Goal: Information Seeking & Learning: Learn about a topic

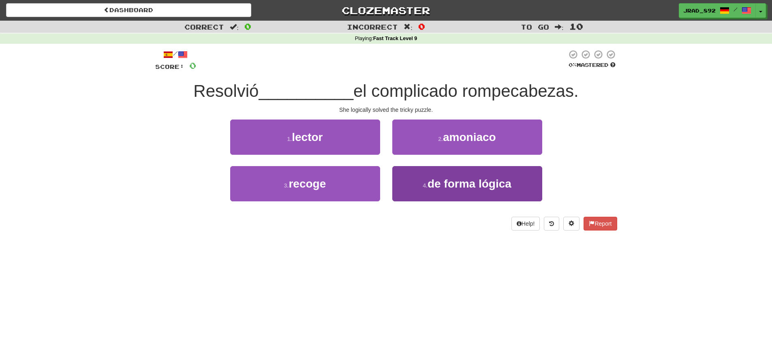
click at [451, 180] on span "de forma lógica" at bounding box center [470, 184] width 84 height 13
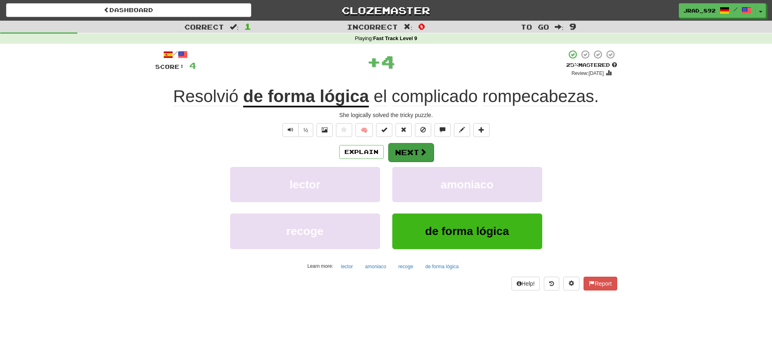
click at [402, 148] on button "Next" at bounding box center [410, 152] width 45 height 19
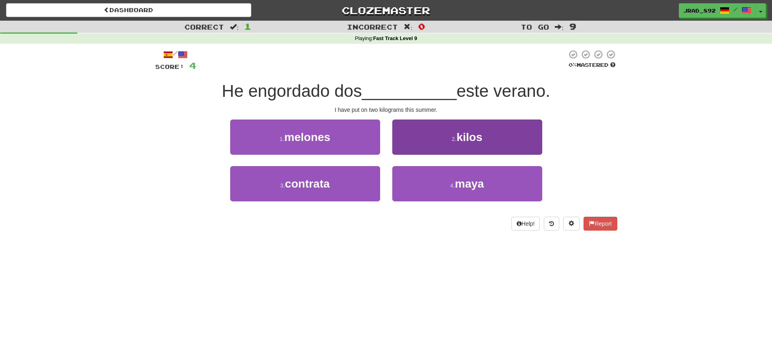
click at [449, 141] on button "2 . kilos" at bounding box center [467, 137] width 150 height 35
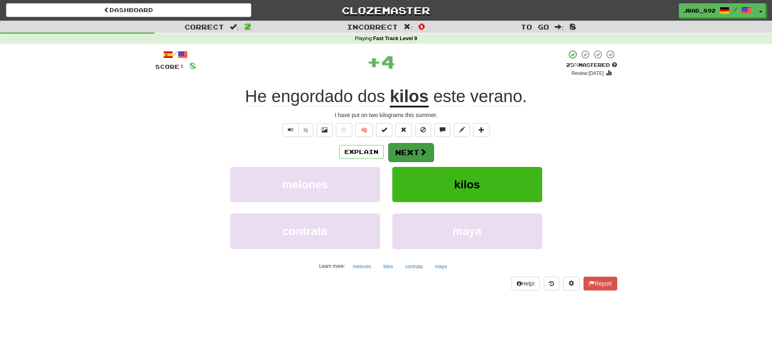
click at [409, 148] on button "Next" at bounding box center [410, 152] width 45 height 19
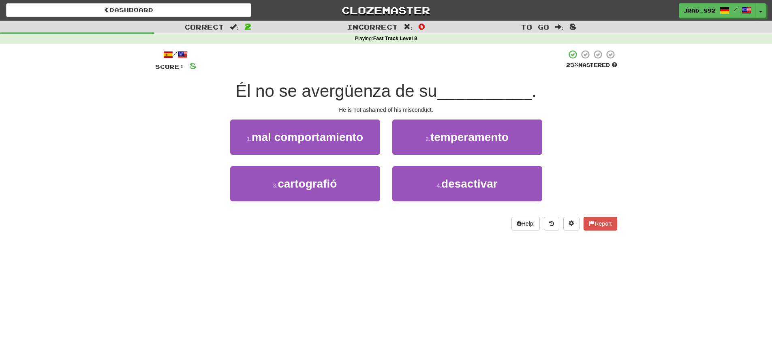
drag, startPoint x: 340, startPoint y: 133, endPoint x: 355, endPoint y: 136, distance: 14.5
click at [341, 133] on span "mal comportamiento" at bounding box center [307, 137] width 111 height 13
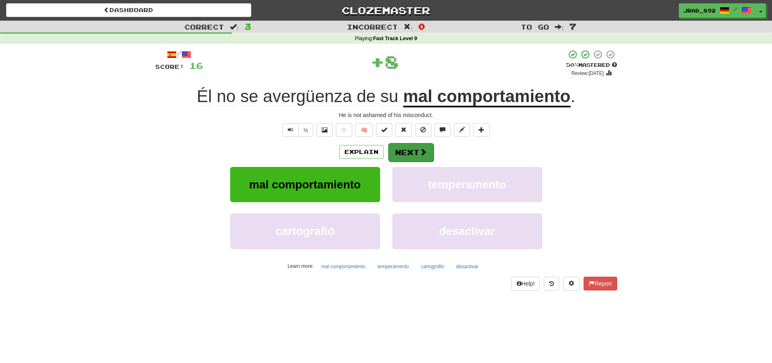
click at [408, 156] on button "Next" at bounding box center [410, 152] width 45 height 19
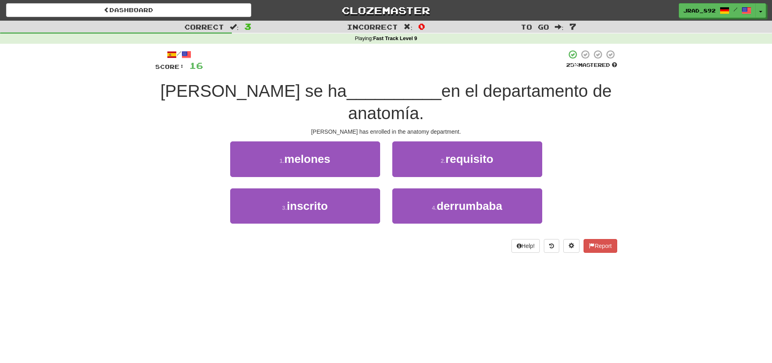
drag, startPoint x: 358, startPoint y: 183, endPoint x: 381, endPoint y: 174, distance: 24.2
click at [359, 188] on button "3 . inscrito" at bounding box center [305, 205] width 150 height 35
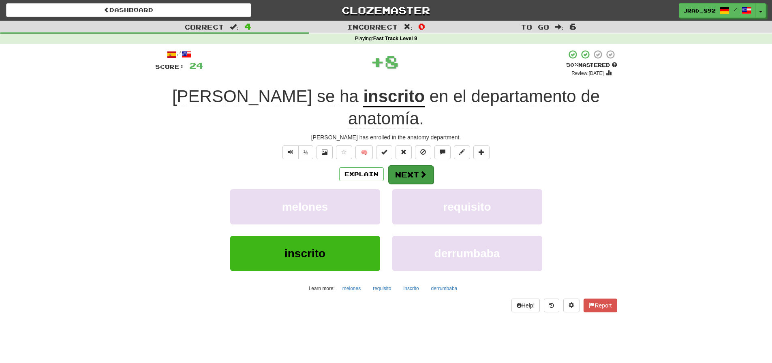
click at [414, 165] on button "Next" at bounding box center [410, 174] width 45 height 19
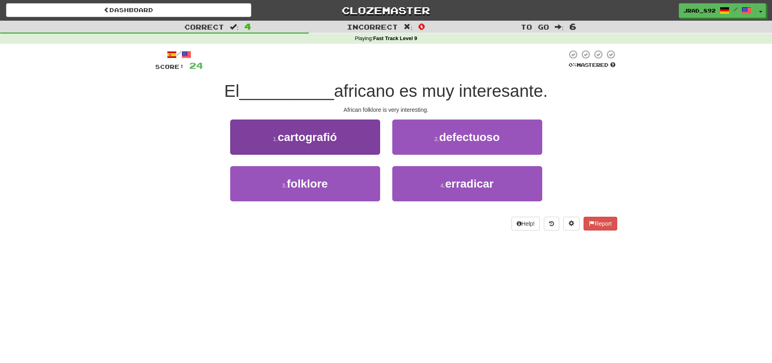
drag, startPoint x: 332, startPoint y: 185, endPoint x: 338, endPoint y: 182, distance: 6.0
click at [334, 183] on button "3 . folklore" at bounding box center [305, 183] width 150 height 35
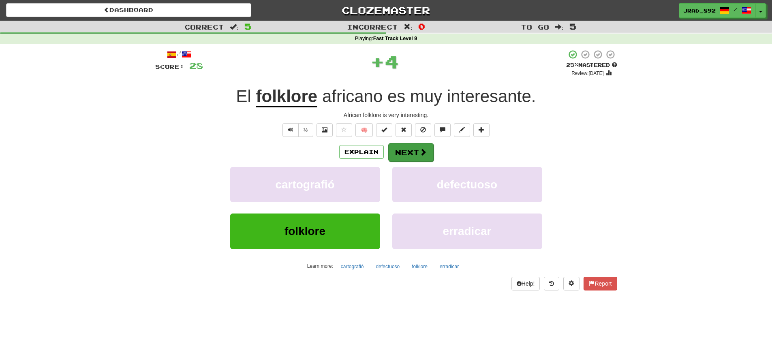
click at [405, 151] on button "Next" at bounding box center [410, 152] width 45 height 19
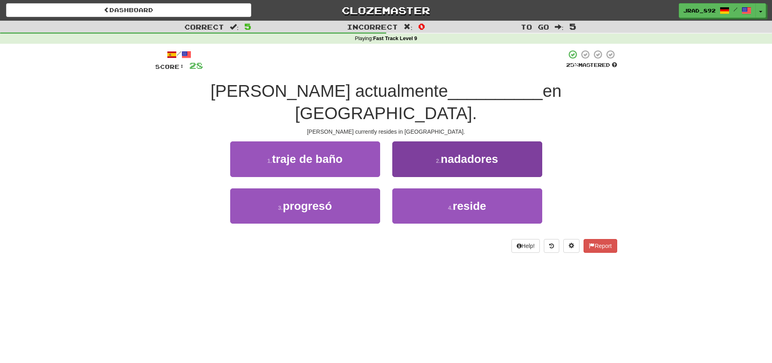
click at [459, 196] on button "4 . reside" at bounding box center [467, 205] width 150 height 35
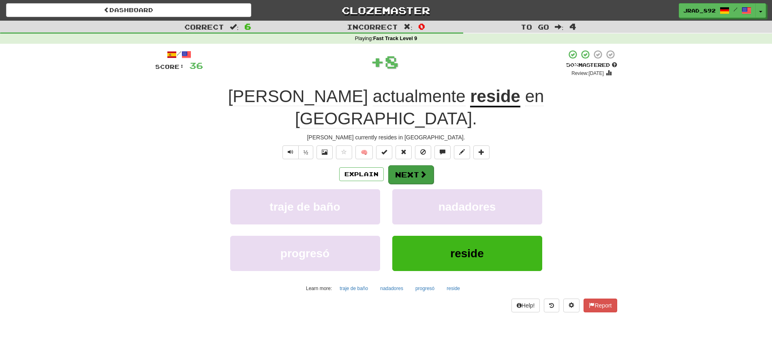
click at [400, 165] on button "Next" at bounding box center [410, 174] width 45 height 19
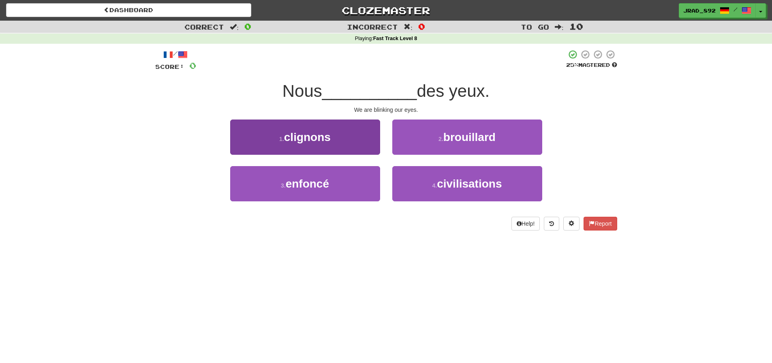
click at [356, 141] on button "1 . clignons" at bounding box center [305, 137] width 150 height 35
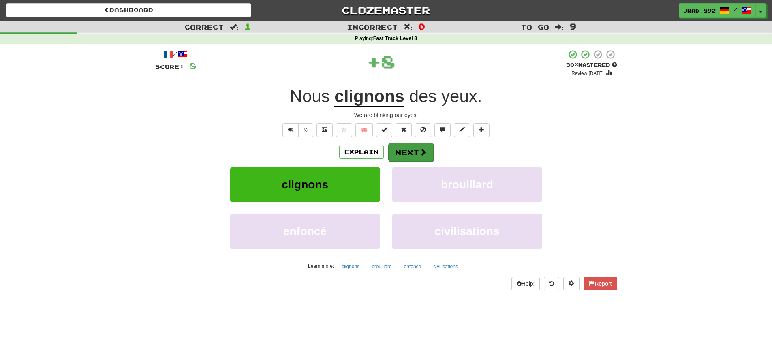
click at [401, 154] on button "Next" at bounding box center [410, 152] width 45 height 19
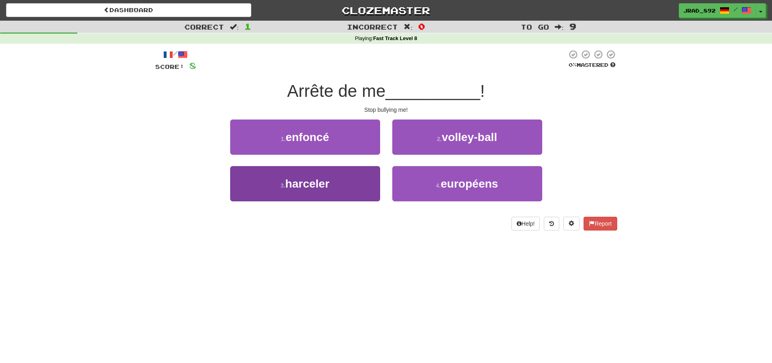
click at [321, 196] on button "3 . harceler" at bounding box center [305, 183] width 150 height 35
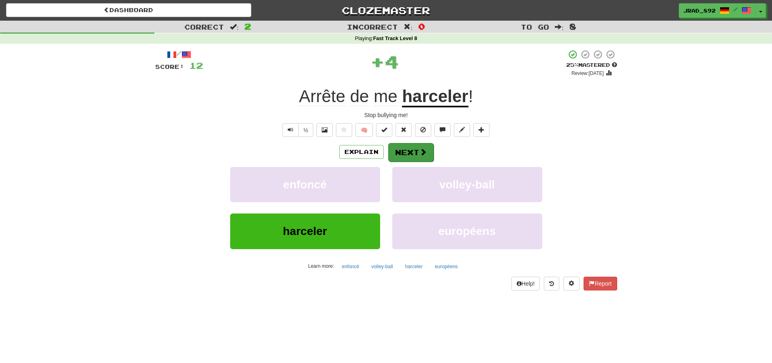
click at [398, 157] on button "Next" at bounding box center [410, 152] width 45 height 19
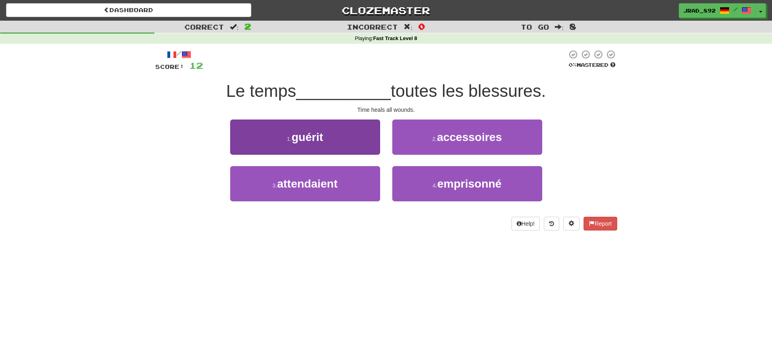
click at [323, 136] on span "guérit" at bounding box center [307, 137] width 32 height 13
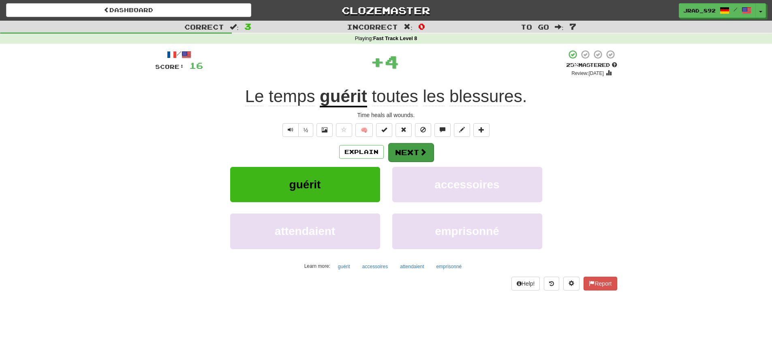
click at [410, 152] on button "Next" at bounding box center [410, 152] width 45 height 19
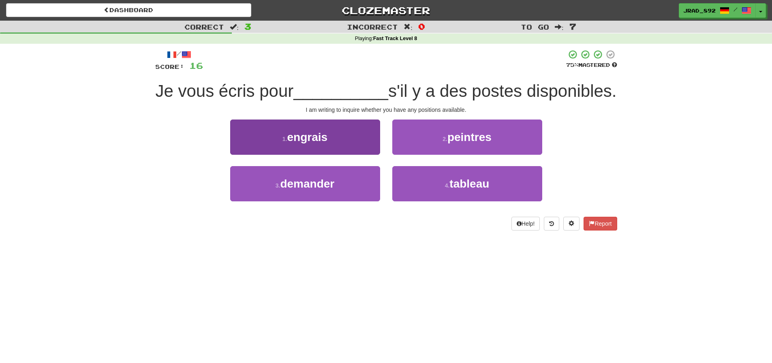
drag, startPoint x: 349, startPoint y: 203, endPoint x: 356, endPoint y: 200, distance: 8.0
click at [349, 201] on button "3 . demander" at bounding box center [305, 183] width 150 height 35
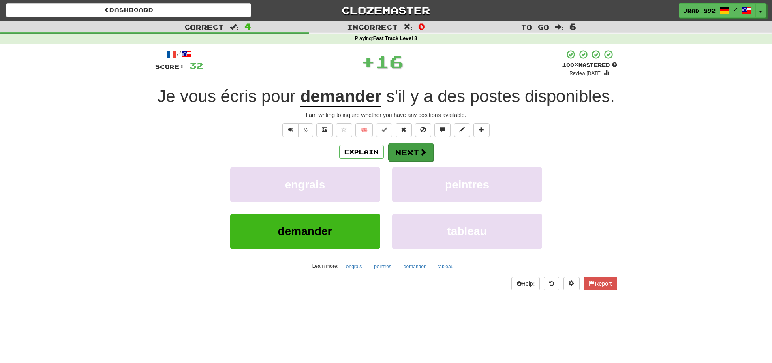
click at [407, 162] on button "Next" at bounding box center [410, 152] width 45 height 19
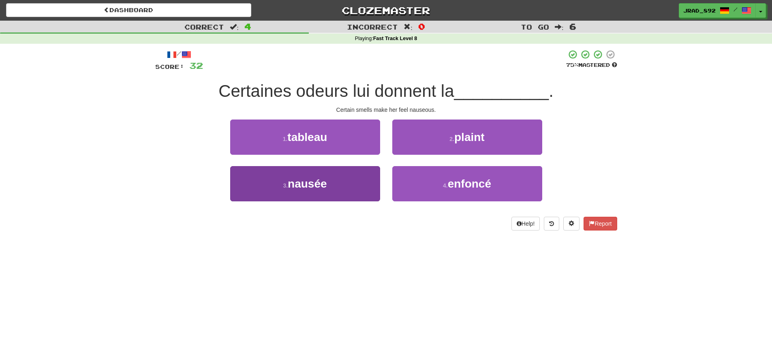
click at [342, 182] on button "3 . nausée" at bounding box center [305, 183] width 150 height 35
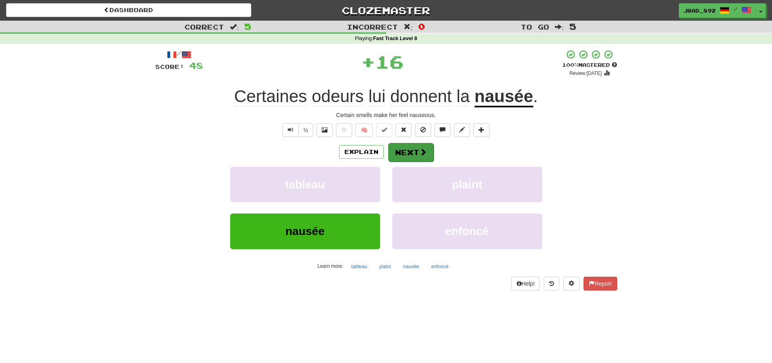
click at [402, 152] on button "Next" at bounding box center [410, 152] width 45 height 19
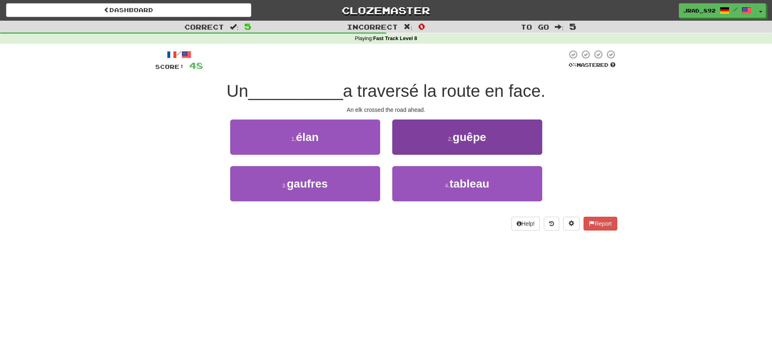
click at [445, 146] on button "2 . guêpe" at bounding box center [467, 137] width 150 height 35
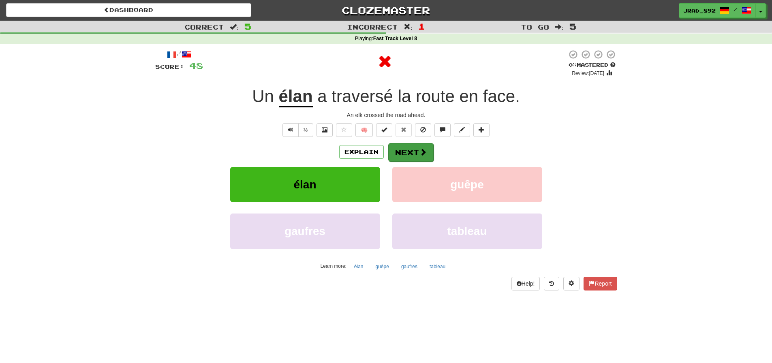
click at [409, 147] on button "Next" at bounding box center [410, 152] width 45 height 19
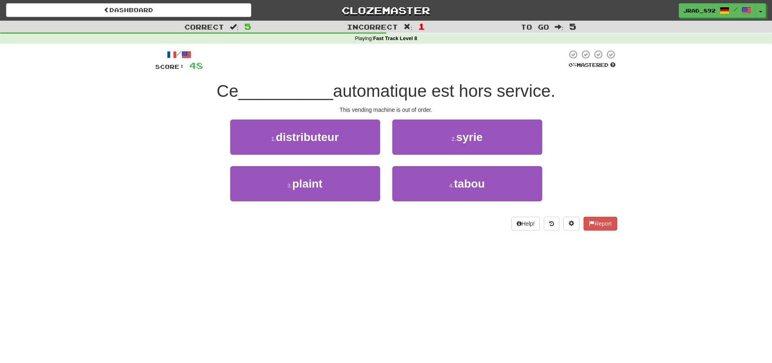
click at [352, 137] on button "1 . distributeur" at bounding box center [305, 137] width 150 height 35
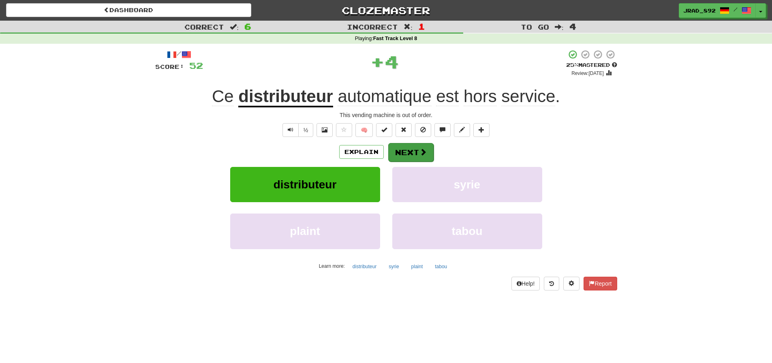
click at [404, 152] on button "Next" at bounding box center [410, 152] width 45 height 19
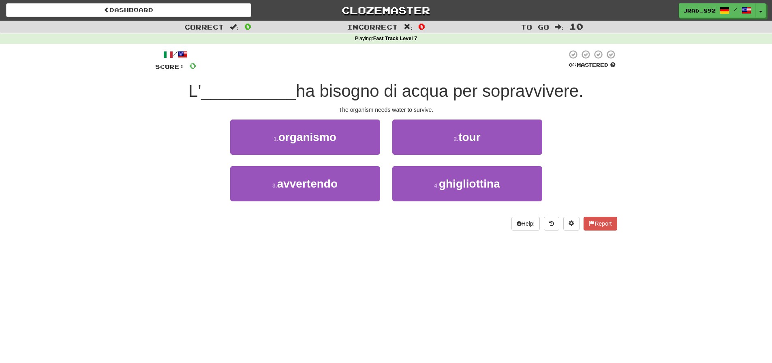
drag, startPoint x: 321, startPoint y: 138, endPoint x: 329, endPoint y: 139, distance: 8.2
click at [321, 138] on span "organismo" at bounding box center [307, 137] width 58 height 13
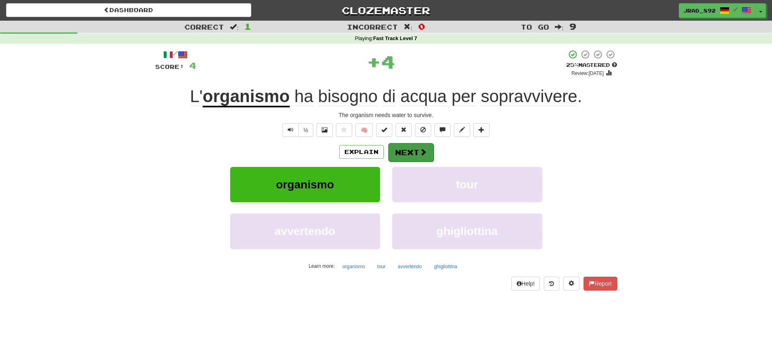
click at [400, 154] on button "Next" at bounding box center [410, 152] width 45 height 19
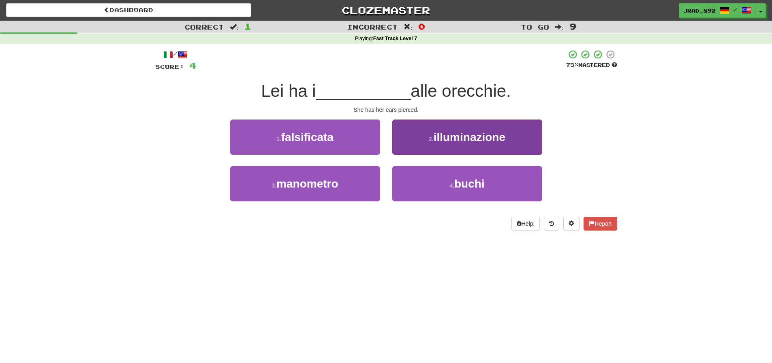
click at [432, 189] on button "4 . buchi" at bounding box center [467, 183] width 150 height 35
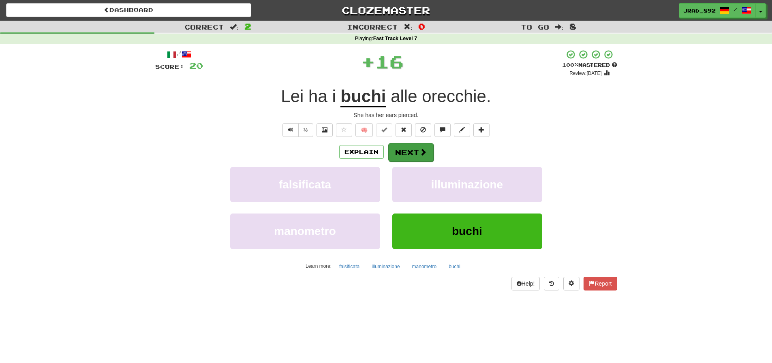
click at [408, 150] on button "Next" at bounding box center [410, 152] width 45 height 19
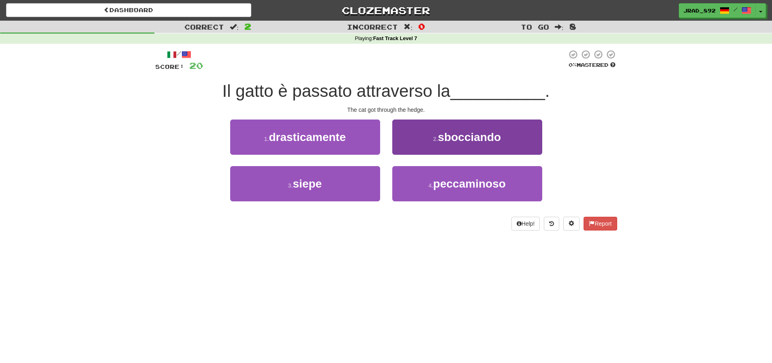
click at [471, 138] on span "sbocciando" at bounding box center [469, 137] width 63 height 13
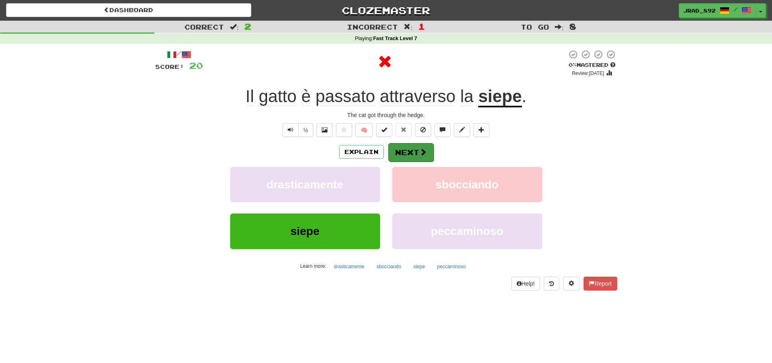
click at [426, 146] on button "Next" at bounding box center [410, 152] width 45 height 19
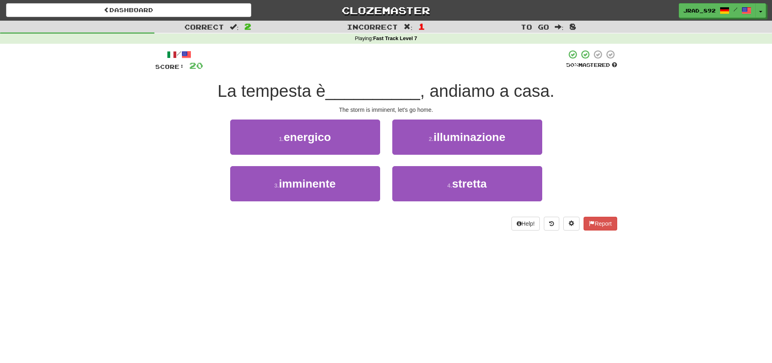
drag, startPoint x: 350, startPoint y: 181, endPoint x: 383, endPoint y: 167, distance: 35.2
click at [352, 180] on button "3 . imminente" at bounding box center [305, 183] width 150 height 35
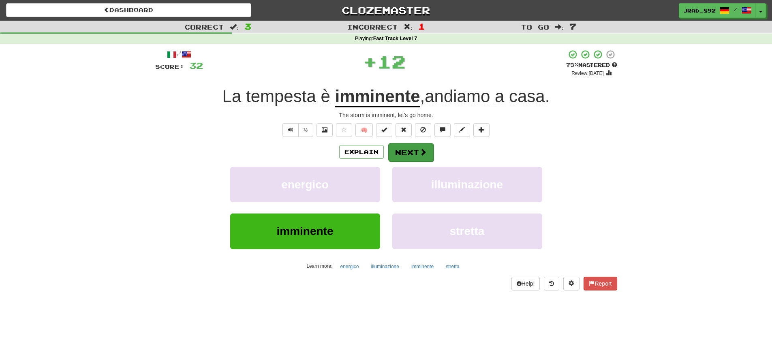
click at [406, 154] on button "Next" at bounding box center [410, 152] width 45 height 19
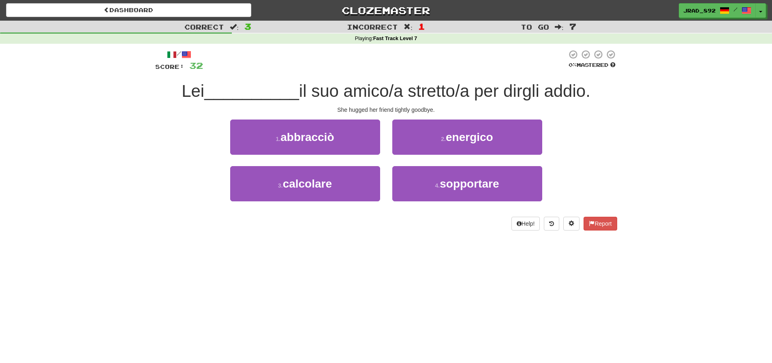
drag, startPoint x: 325, startPoint y: 139, endPoint x: 347, endPoint y: 140, distance: 21.5
click at [325, 139] on span "abbracciò" at bounding box center [306, 137] width 53 height 13
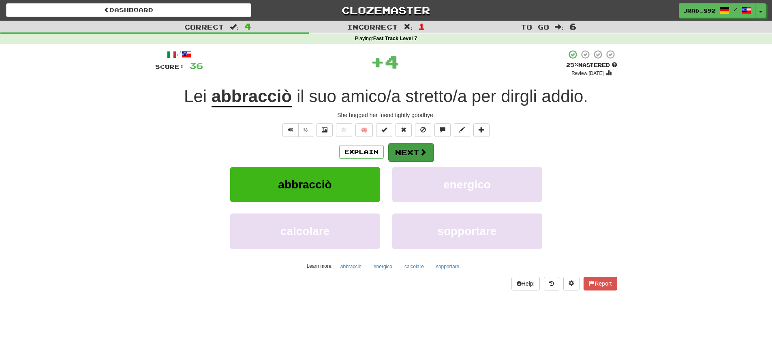
click at [418, 153] on button "Next" at bounding box center [410, 152] width 45 height 19
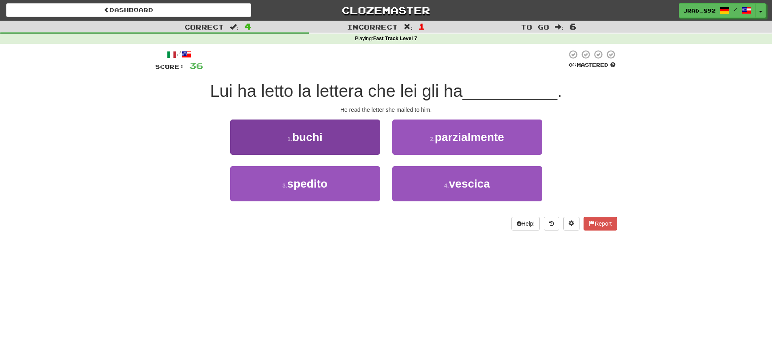
click at [338, 134] on button "1 . buchi" at bounding box center [305, 137] width 150 height 35
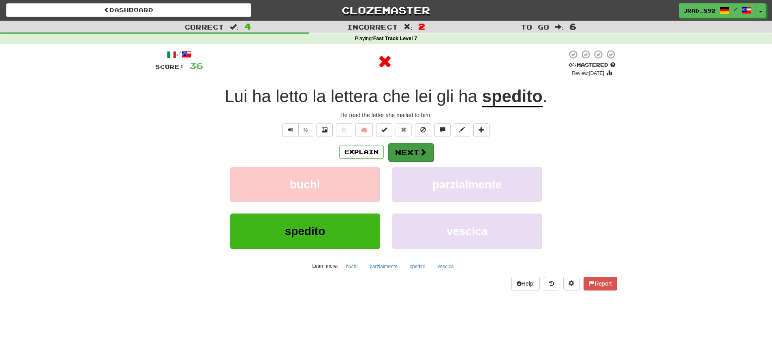
click at [411, 153] on button "Next" at bounding box center [410, 152] width 45 height 19
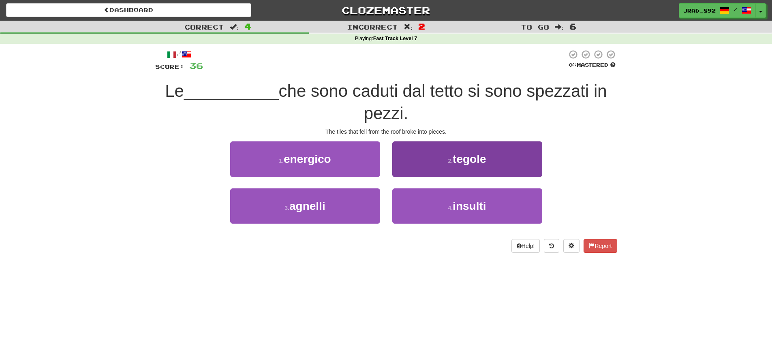
click at [430, 166] on button "2 . tegole" at bounding box center [467, 158] width 150 height 35
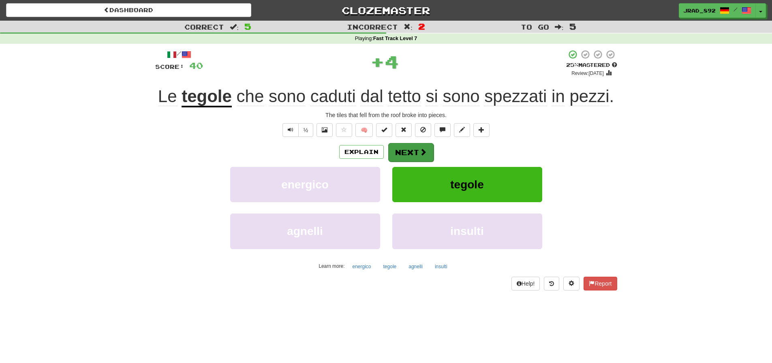
click at [403, 152] on button "Next" at bounding box center [410, 152] width 45 height 19
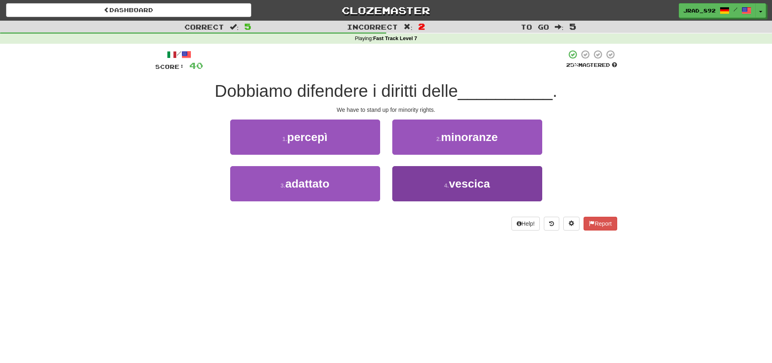
click at [432, 191] on button "4 . vescica" at bounding box center [467, 183] width 150 height 35
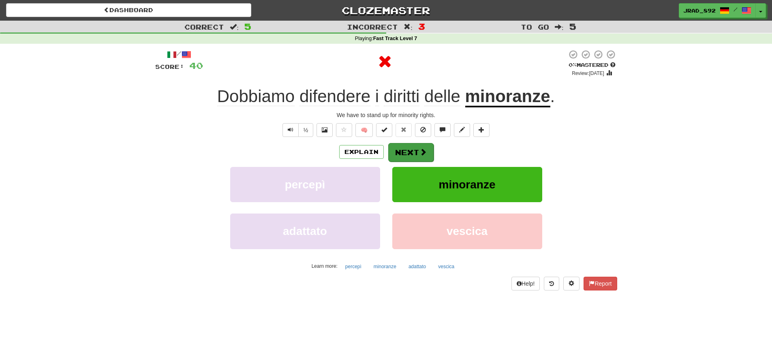
click at [410, 150] on button "Next" at bounding box center [410, 152] width 45 height 19
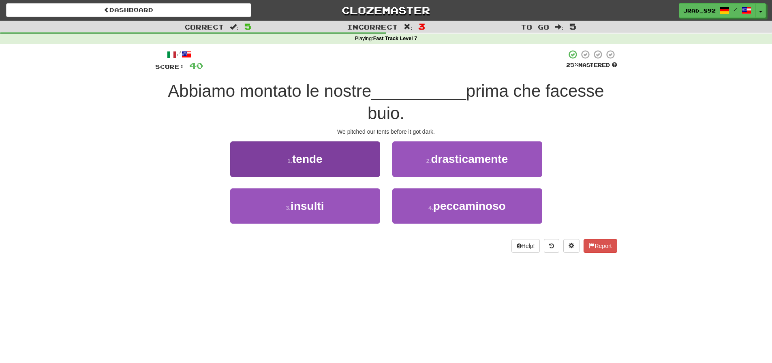
click at [341, 166] on button "1 . tende" at bounding box center [305, 158] width 150 height 35
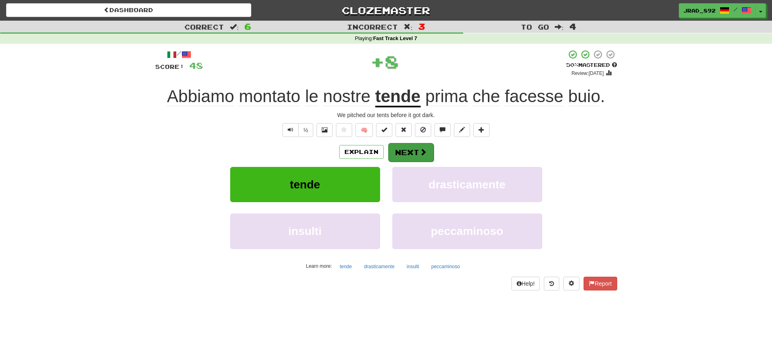
click at [407, 151] on button "Next" at bounding box center [410, 152] width 45 height 19
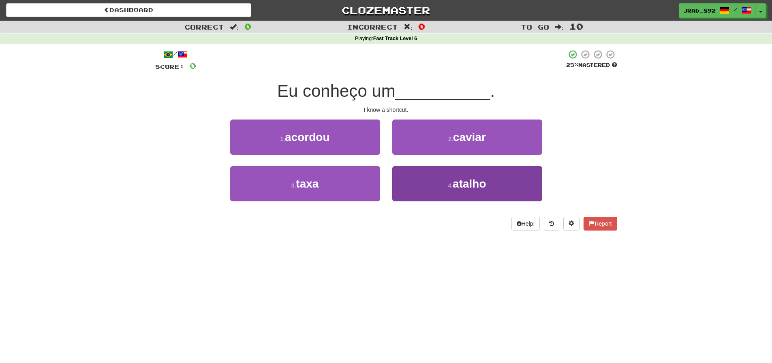
click at [473, 181] on span "atalho" at bounding box center [469, 184] width 33 height 13
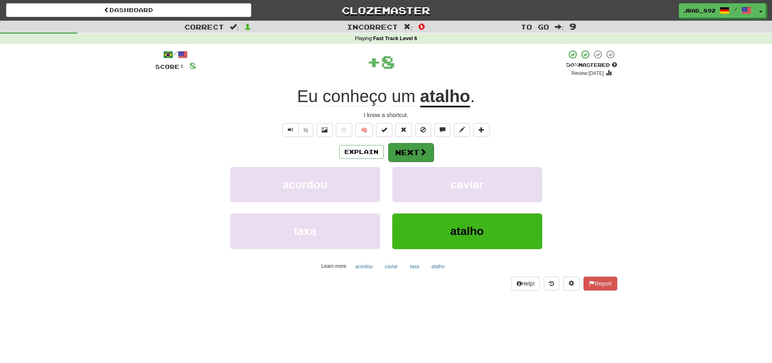
click at [417, 155] on button "Next" at bounding box center [410, 152] width 45 height 19
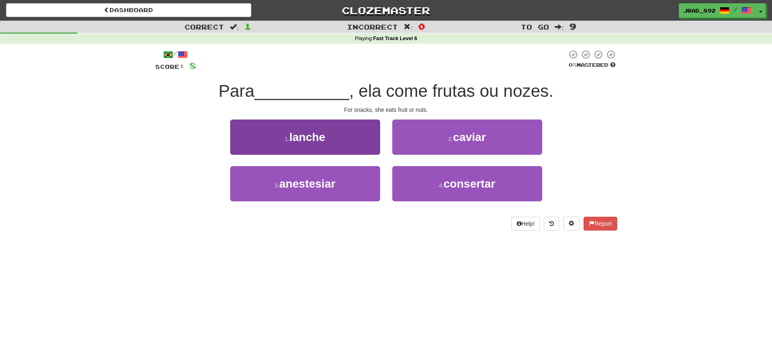
click at [309, 137] on span "lanche" at bounding box center [307, 137] width 36 height 13
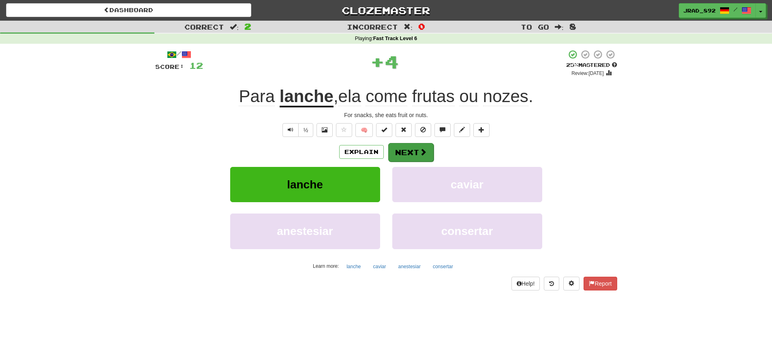
click at [406, 156] on button "Next" at bounding box center [410, 152] width 45 height 19
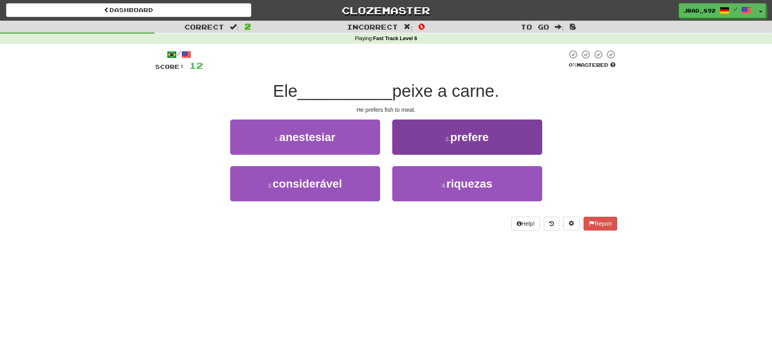
click at [439, 147] on button "2 . prefere" at bounding box center [467, 137] width 150 height 35
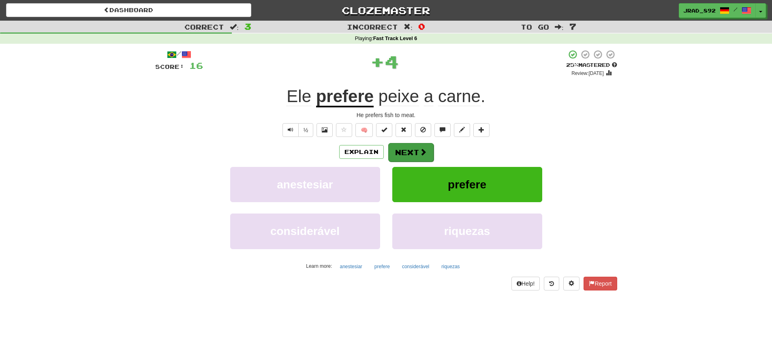
click at [414, 151] on button "Next" at bounding box center [410, 152] width 45 height 19
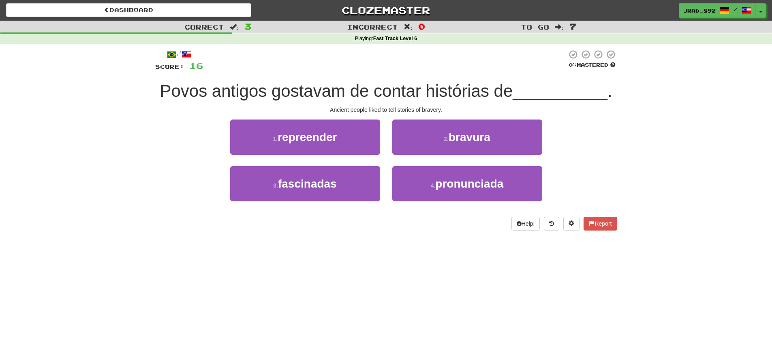
drag, startPoint x: 501, startPoint y: 128, endPoint x: 495, endPoint y: 128, distance: 6.1
click at [501, 128] on button "2 . bravura" at bounding box center [467, 137] width 150 height 35
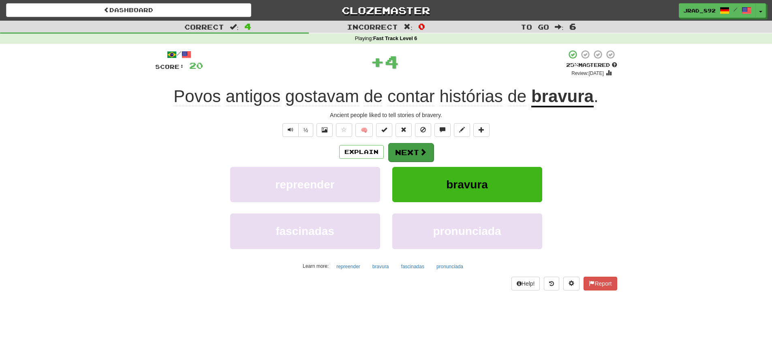
click at [421, 145] on button "Next" at bounding box center [410, 152] width 45 height 19
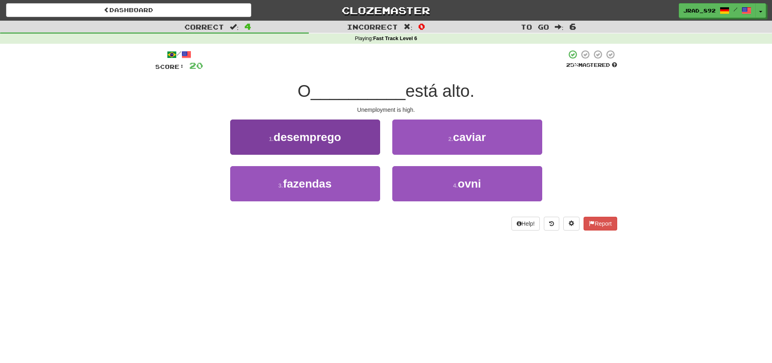
click at [342, 142] on button "1 . desemprego" at bounding box center [305, 137] width 150 height 35
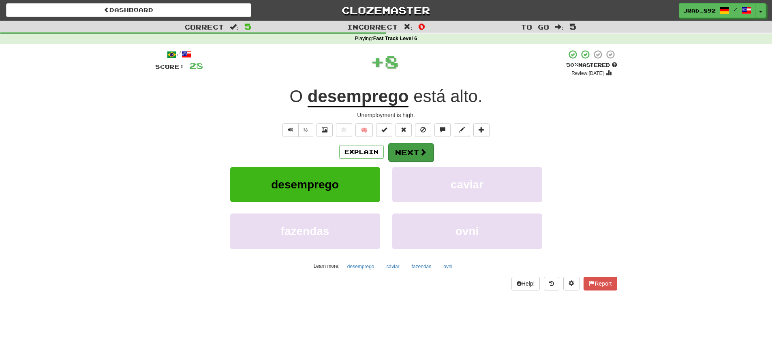
click at [423, 149] on span at bounding box center [422, 151] width 7 height 7
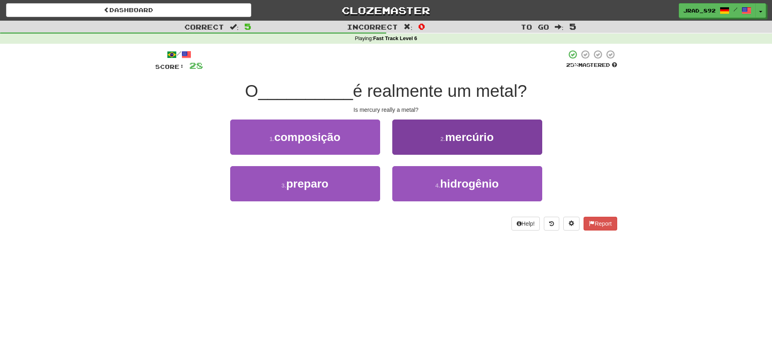
click at [436, 142] on button "2 . mercúrio" at bounding box center [467, 137] width 150 height 35
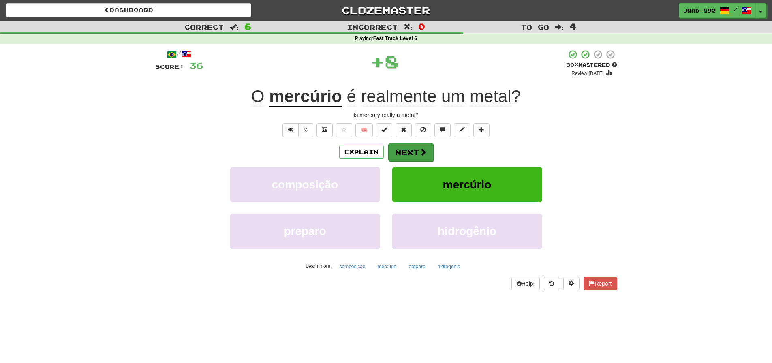
click at [416, 149] on button "Next" at bounding box center [410, 152] width 45 height 19
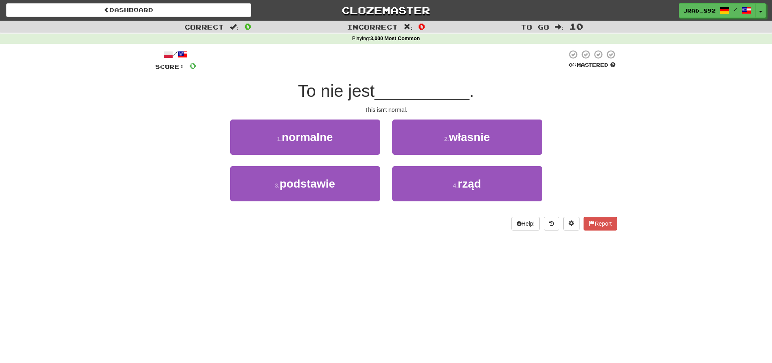
drag, startPoint x: 357, startPoint y: 137, endPoint x: 379, endPoint y: 141, distance: 22.2
click at [357, 137] on button "1 . normalne" at bounding box center [305, 137] width 150 height 35
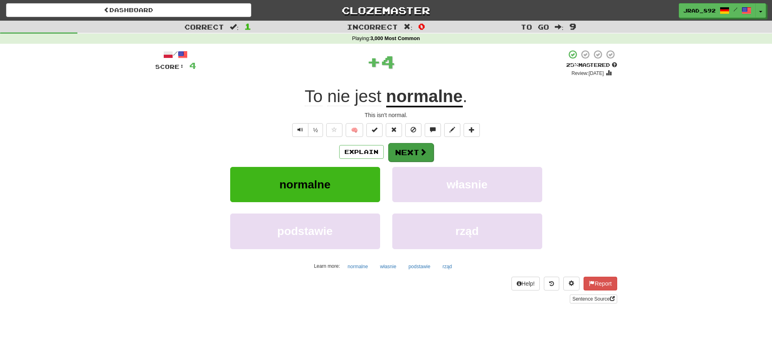
click at [404, 152] on button "Next" at bounding box center [410, 152] width 45 height 19
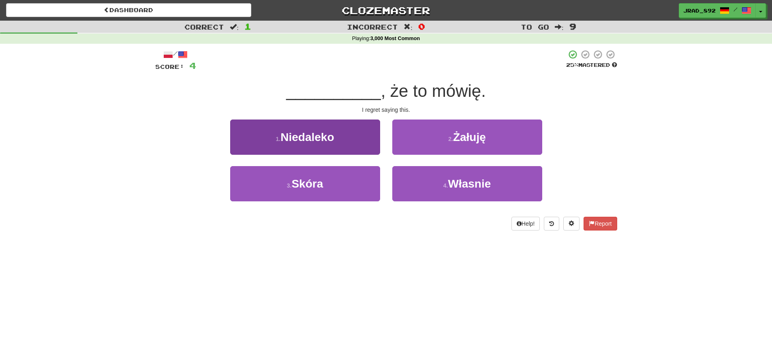
drag, startPoint x: 344, startPoint y: 179, endPoint x: 349, endPoint y: 176, distance: 5.4
click at [344, 178] on button "3 . [GEOGRAPHIC_DATA]" at bounding box center [305, 183] width 150 height 35
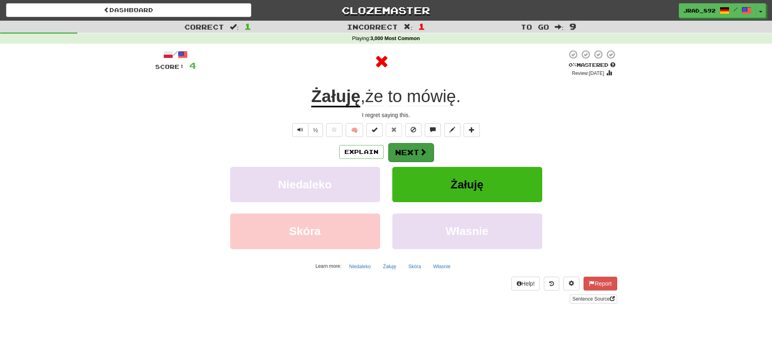
click at [401, 149] on button "Next" at bounding box center [410, 152] width 45 height 19
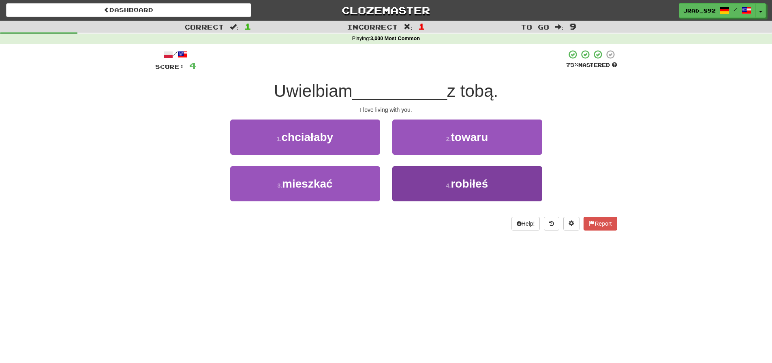
click at [436, 186] on button "4 . robiłeś" at bounding box center [467, 183] width 150 height 35
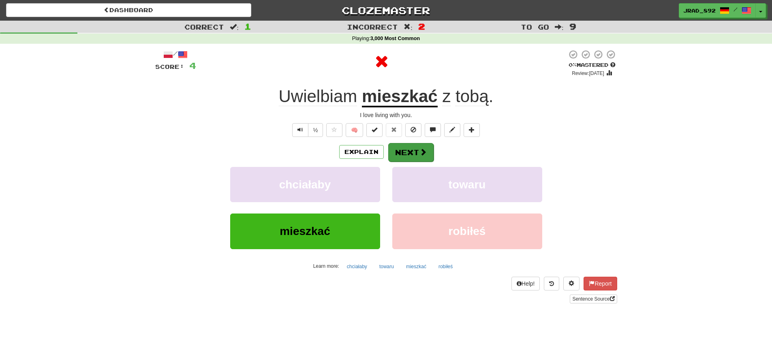
click at [415, 151] on button "Next" at bounding box center [410, 152] width 45 height 19
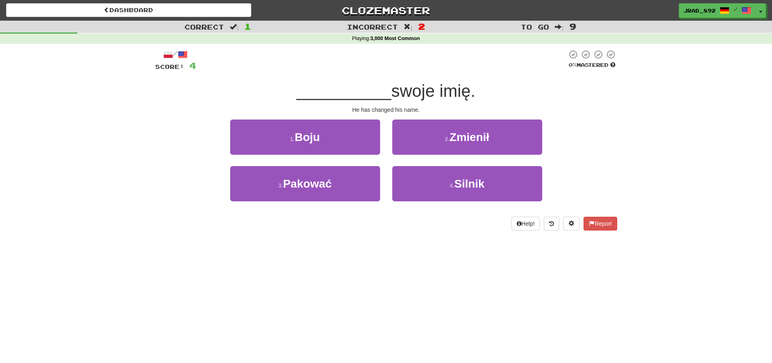
drag, startPoint x: 428, startPoint y: 132, endPoint x: 422, endPoint y: 141, distance: 10.8
click at [428, 132] on button "2 . Zmienił" at bounding box center [467, 137] width 150 height 35
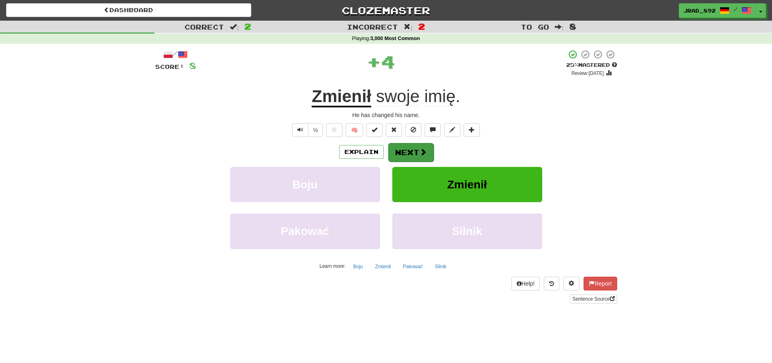
click at [415, 150] on button "Next" at bounding box center [410, 152] width 45 height 19
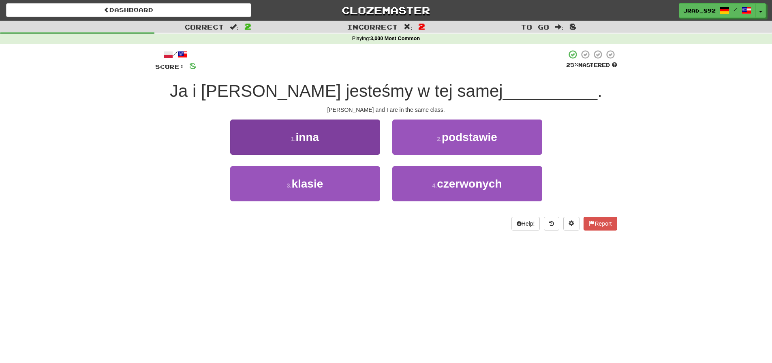
click at [349, 181] on button "3 . klasie" at bounding box center [305, 183] width 150 height 35
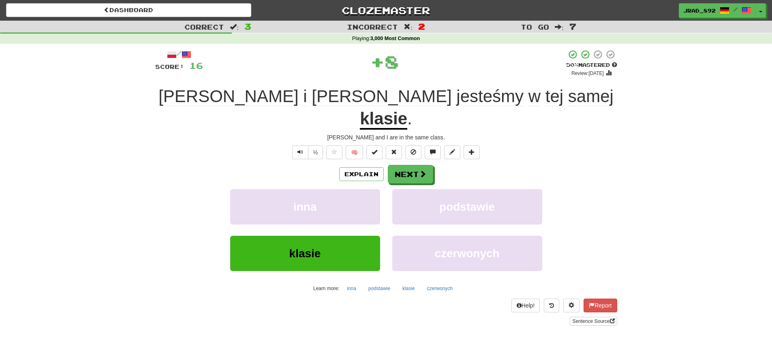
drag, startPoint x: 406, startPoint y: 144, endPoint x: 360, endPoint y: 137, distance: 46.8
click at [405, 165] on button "Next" at bounding box center [410, 174] width 45 height 19
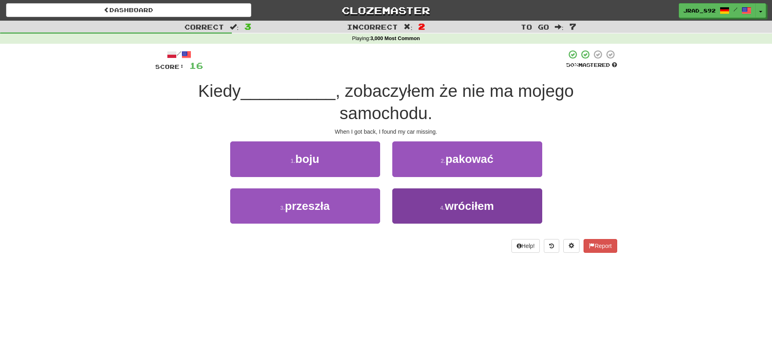
click at [444, 210] on button "4 . wróciłem" at bounding box center [467, 205] width 150 height 35
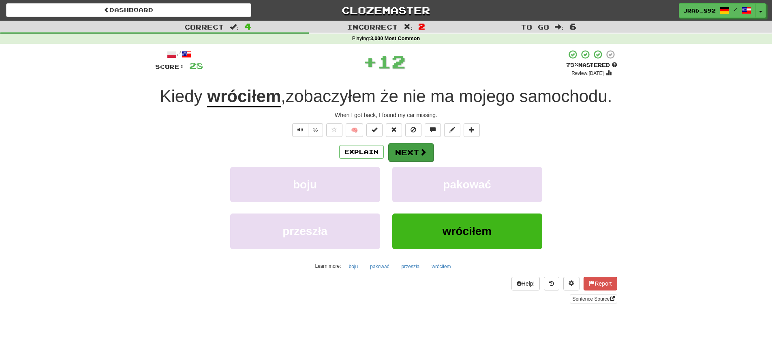
click at [410, 152] on button "Next" at bounding box center [410, 152] width 45 height 19
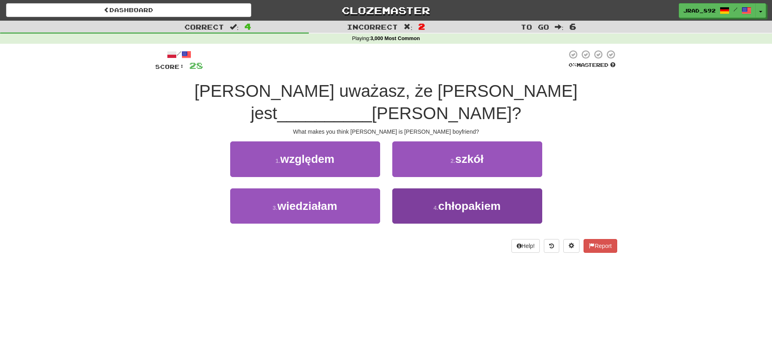
click at [462, 194] on button "4 . chłopakiem" at bounding box center [467, 205] width 150 height 35
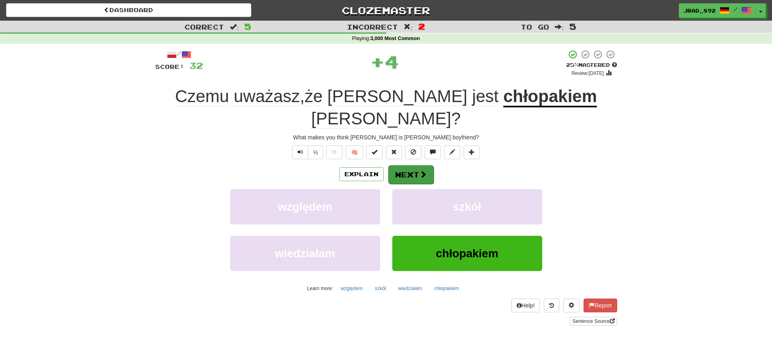
click at [419, 171] on span at bounding box center [422, 174] width 7 height 7
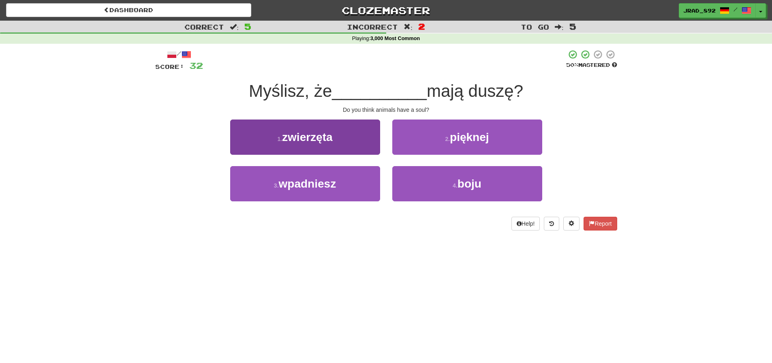
click at [327, 127] on button "1 . zwierzęta" at bounding box center [305, 137] width 150 height 35
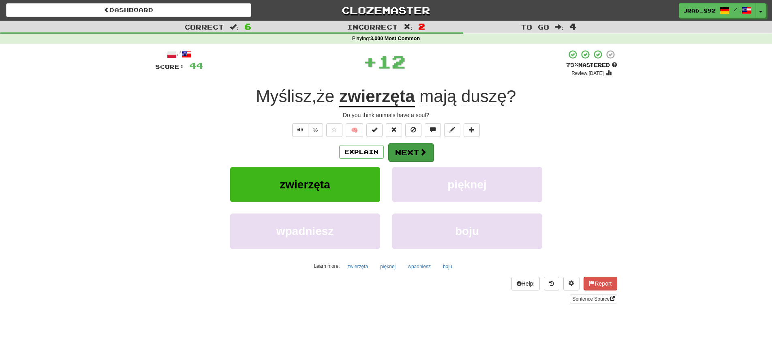
click at [396, 156] on button "Next" at bounding box center [410, 152] width 45 height 19
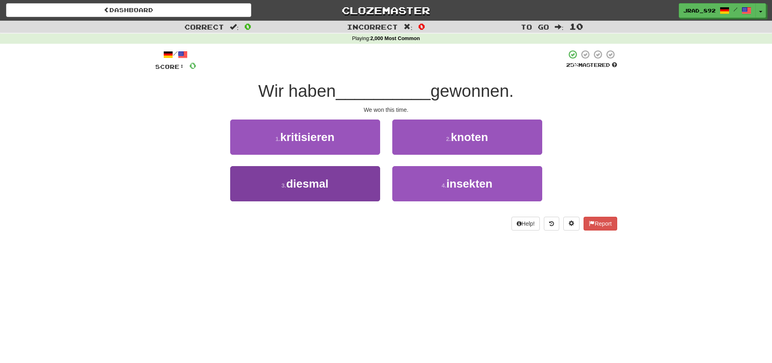
click at [361, 180] on button "3 . diesmal" at bounding box center [305, 183] width 150 height 35
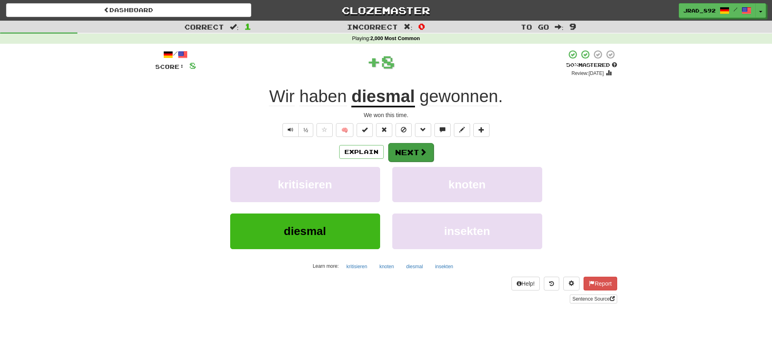
click at [390, 153] on button "Next" at bounding box center [410, 152] width 45 height 19
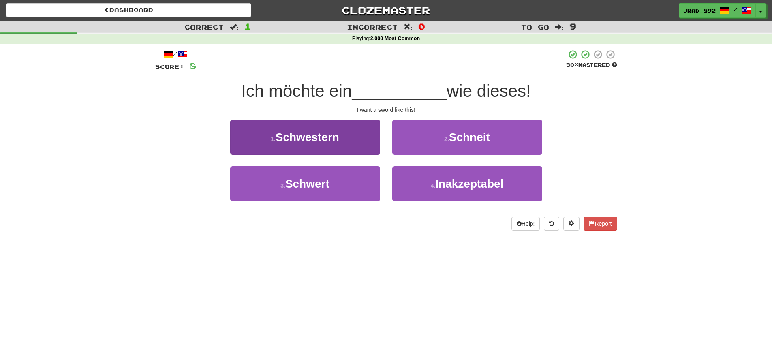
click at [297, 150] on button "1 . Schwestern" at bounding box center [305, 137] width 150 height 35
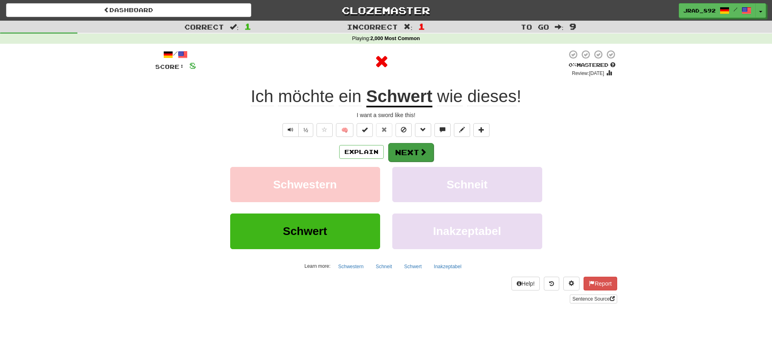
click at [401, 158] on button "Next" at bounding box center [410, 152] width 45 height 19
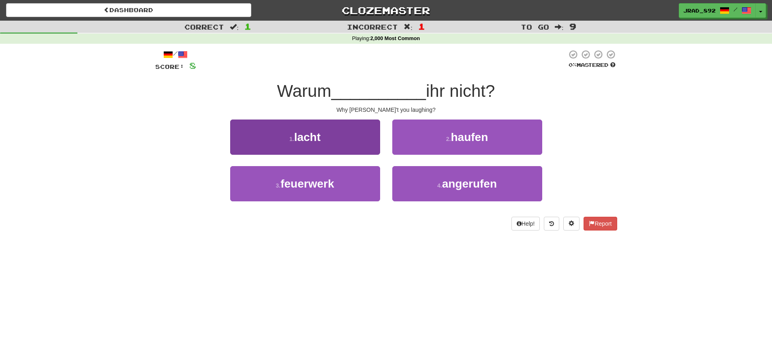
click at [366, 135] on button "1 . lacht" at bounding box center [305, 137] width 150 height 35
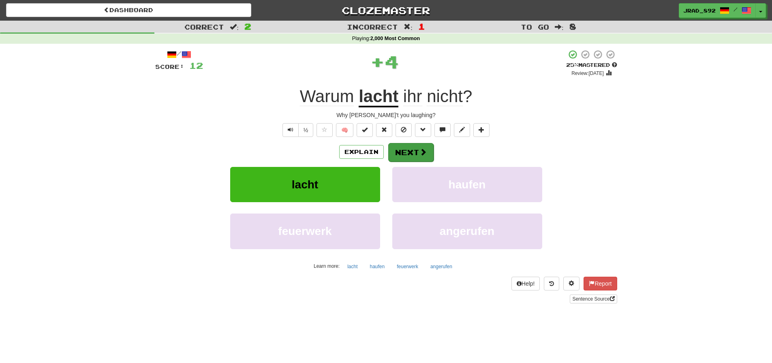
click at [404, 146] on button "Next" at bounding box center [410, 152] width 45 height 19
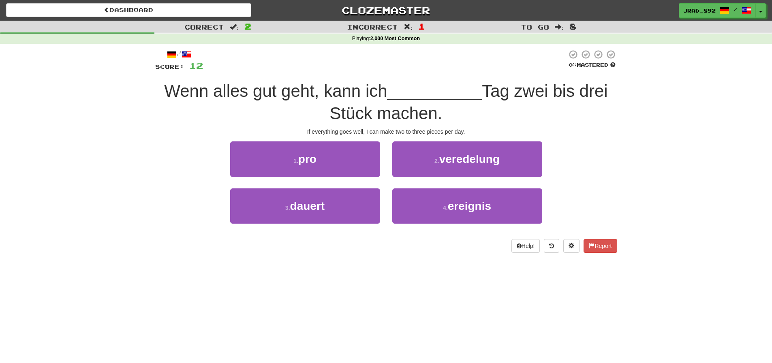
drag, startPoint x: 346, startPoint y: 201, endPoint x: 399, endPoint y: 184, distance: 56.3
click at [346, 201] on button "3 . dauert" at bounding box center [305, 205] width 150 height 35
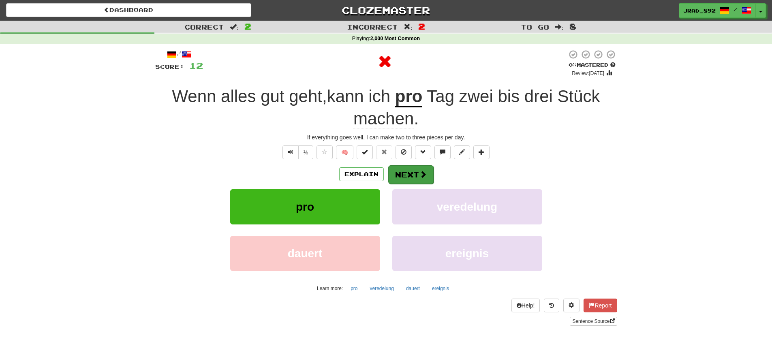
click at [410, 171] on button "Next" at bounding box center [410, 174] width 45 height 19
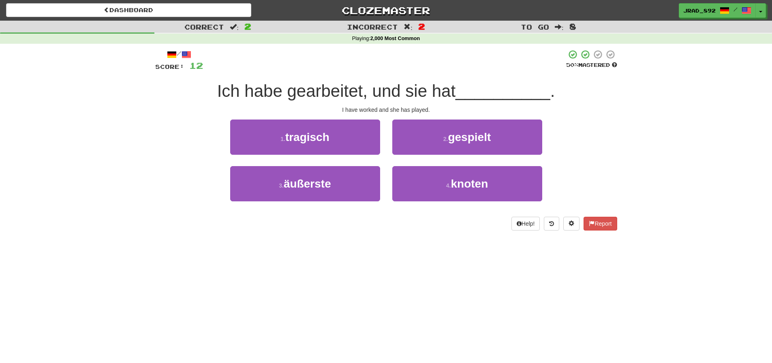
click at [462, 140] on span "gespielt" at bounding box center [469, 137] width 43 height 13
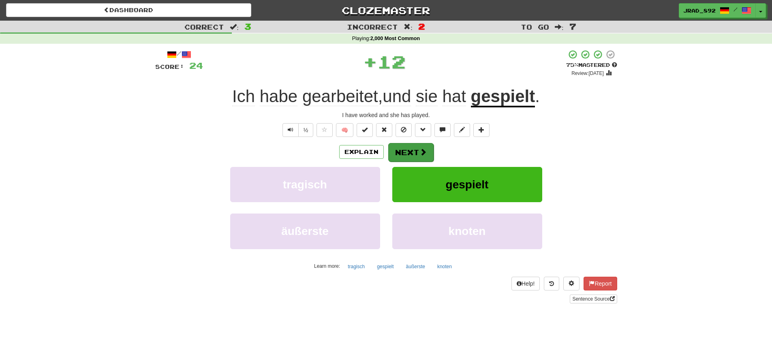
click at [417, 154] on button "Next" at bounding box center [410, 152] width 45 height 19
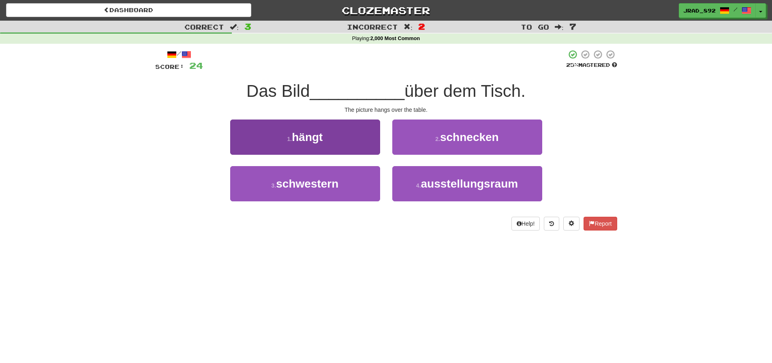
click at [307, 143] on button "1 . hängt" at bounding box center [305, 137] width 150 height 35
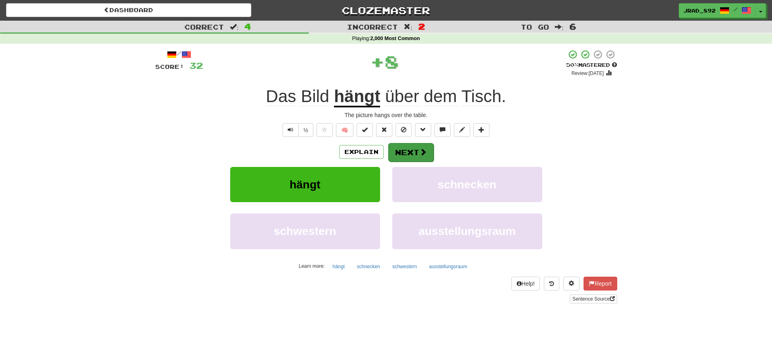
click at [403, 155] on button "Next" at bounding box center [410, 152] width 45 height 19
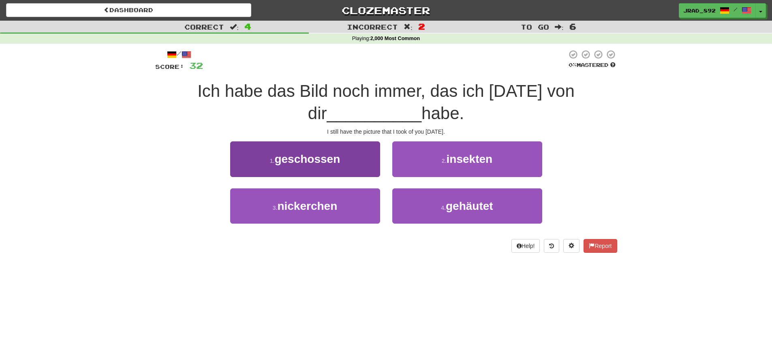
click at [328, 155] on span "geschossen" at bounding box center [307, 159] width 66 height 13
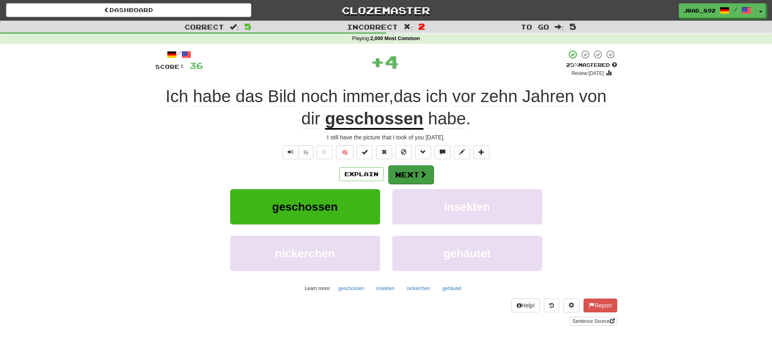
click at [421, 180] on button "Next" at bounding box center [410, 174] width 45 height 19
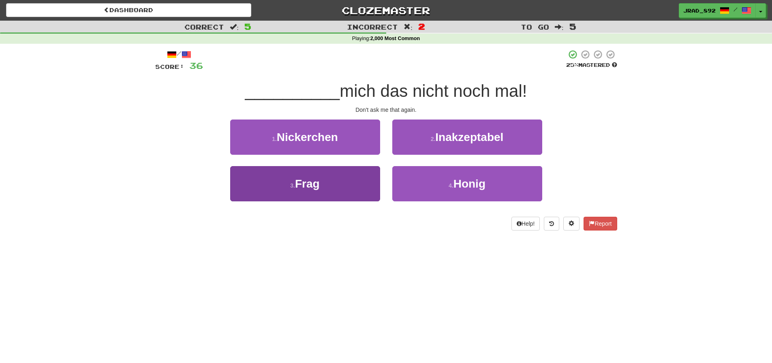
click at [338, 182] on button "3 . Frag" at bounding box center [305, 183] width 150 height 35
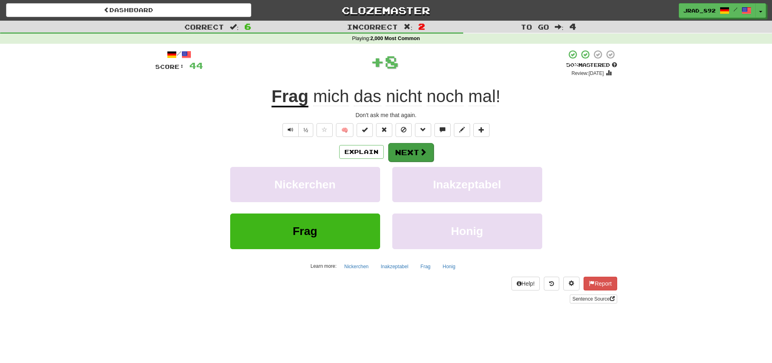
click at [408, 152] on button "Next" at bounding box center [410, 152] width 45 height 19
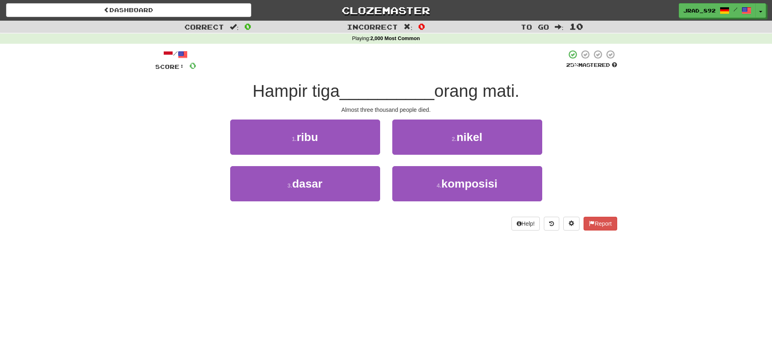
drag, startPoint x: 358, startPoint y: 140, endPoint x: 365, endPoint y: 141, distance: 7.0
click at [358, 140] on button "1 . ribu" at bounding box center [305, 137] width 150 height 35
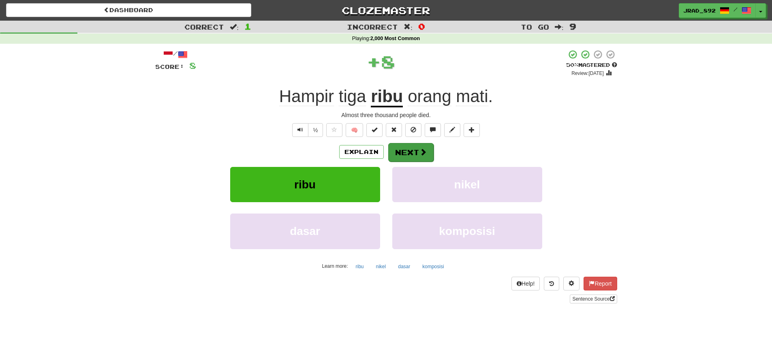
click at [409, 160] on button "Next" at bounding box center [410, 152] width 45 height 19
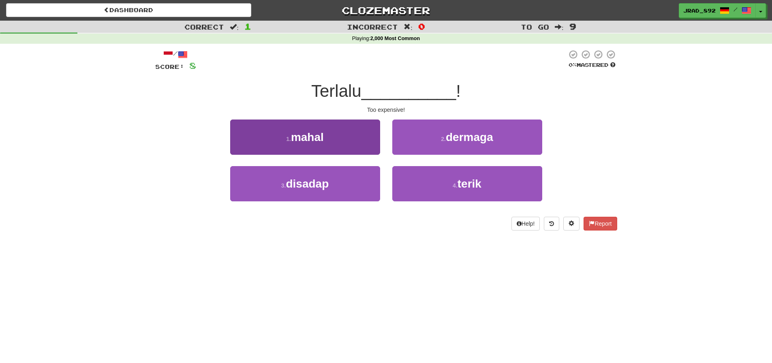
click at [322, 148] on button "1 . mahal" at bounding box center [305, 137] width 150 height 35
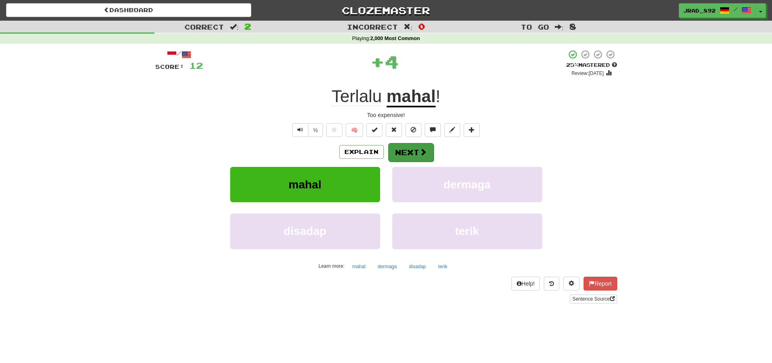
click at [396, 154] on button "Next" at bounding box center [410, 152] width 45 height 19
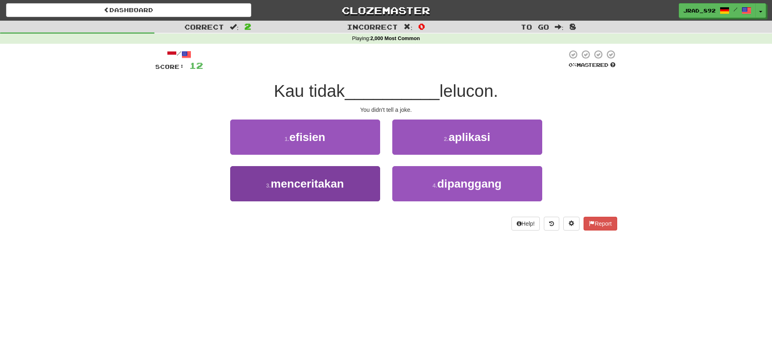
click at [351, 176] on button "3 . menceritakan" at bounding box center [305, 183] width 150 height 35
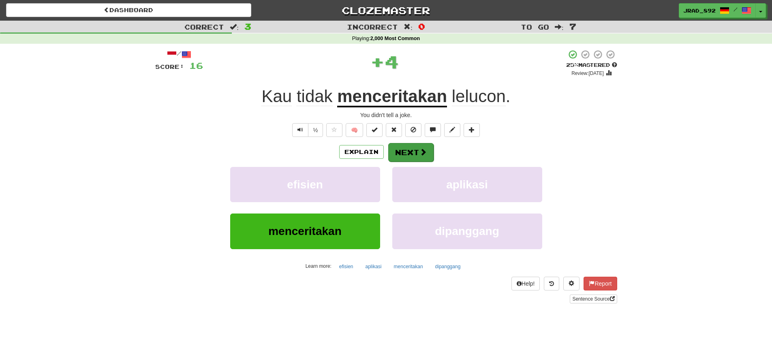
click at [404, 155] on button "Next" at bounding box center [410, 152] width 45 height 19
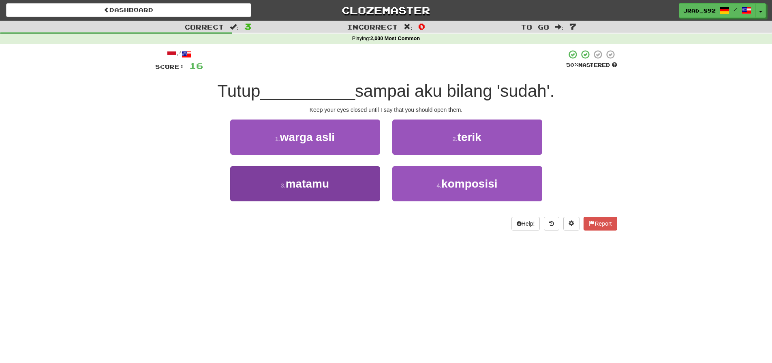
click at [361, 177] on button "3 . matamu" at bounding box center [305, 183] width 150 height 35
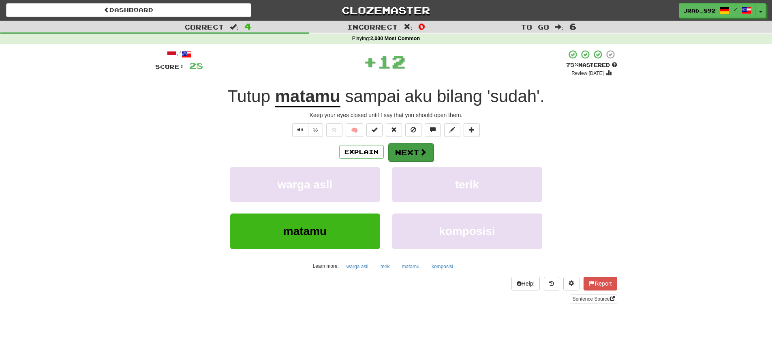
click at [417, 156] on button "Next" at bounding box center [410, 152] width 45 height 19
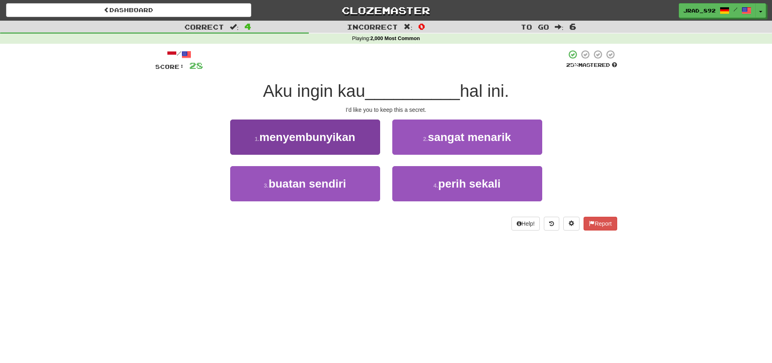
click at [364, 141] on button "1 . menyembunyikan" at bounding box center [305, 137] width 150 height 35
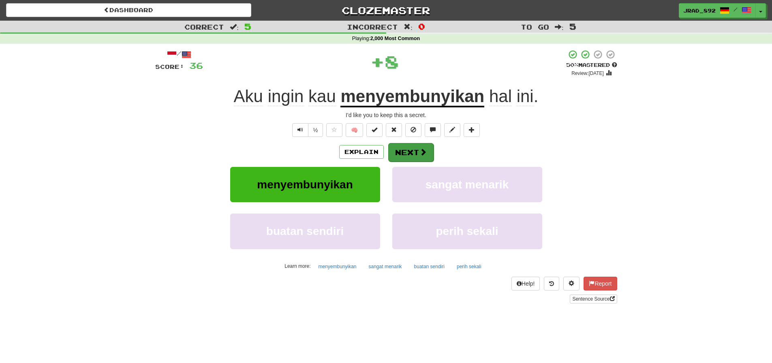
click at [417, 158] on button "Next" at bounding box center [410, 152] width 45 height 19
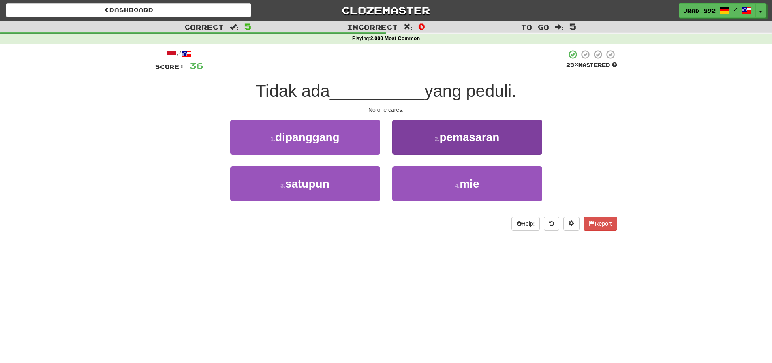
click at [438, 144] on button "2 . pemasaran" at bounding box center [467, 137] width 150 height 35
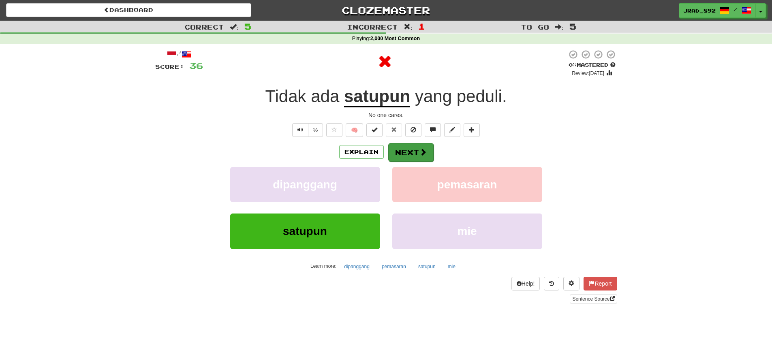
click at [411, 142] on div "/ Score: 36 0 % Mastered Review: [DATE] Tidak ada satupun yang peduli . No one …" at bounding box center [386, 176] width 462 height 254
click at [403, 144] on button "Next" at bounding box center [410, 152] width 45 height 19
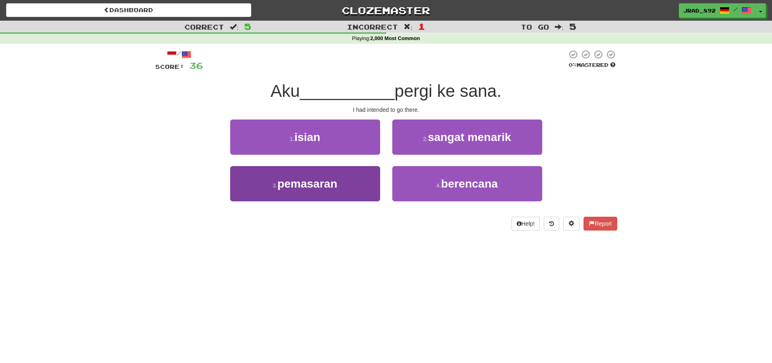
click at [353, 186] on button "3 . pemasaran" at bounding box center [305, 183] width 150 height 35
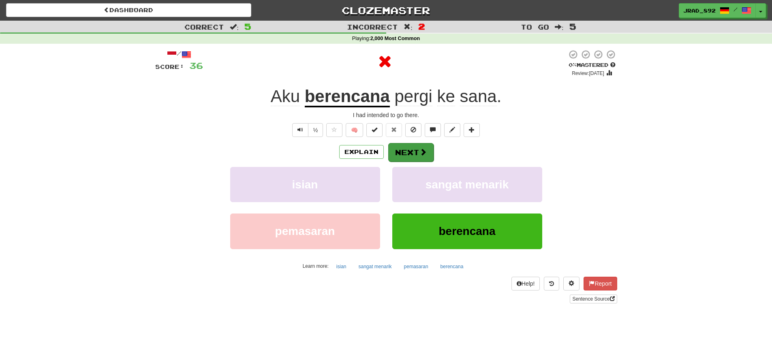
click at [398, 155] on button "Next" at bounding box center [410, 152] width 45 height 19
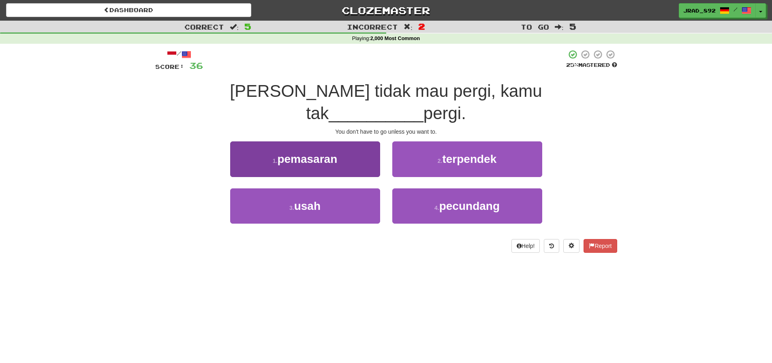
drag, startPoint x: 371, startPoint y: 176, endPoint x: 377, endPoint y: 173, distance: 6.5
click at [371, 188] on button "3 . usah" at bounding box center [305, 205] width 150 height 35
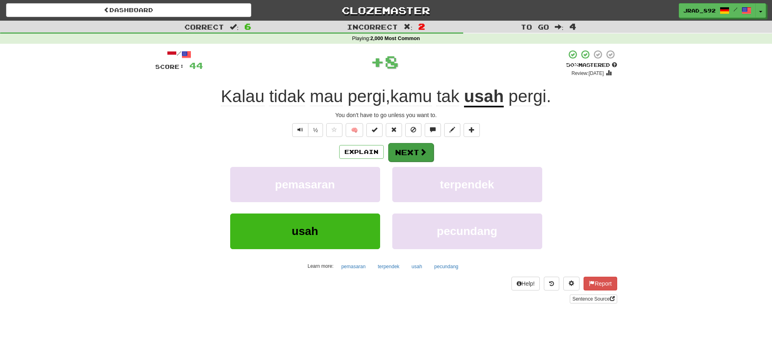
click at [419, 147] on button "Next" at bounding box center [410, 152] width 45 height 19
